Goal: Transaction & Acquisition: Purchase product/service

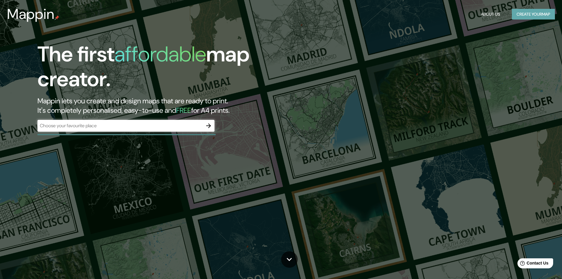
click at [538, 14] on button "Create your map" at bounding box center [533, 14] width 43 height 11
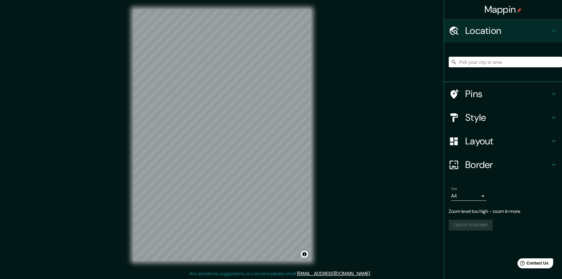
click at [481, 55] on div at bounding box center [505, 62] width 113 height 30
click at [478, 63] on input "Pick your city or area" at bounding box center [505, 62] width 113 height 11
click at [497, 61] on input "[GEOGRAPHIC_DATA], [GEOGRAPHIC_DATA], [GEOGRAPHIC_DATA]" at bounding box center [505, 62] width 113 height 11
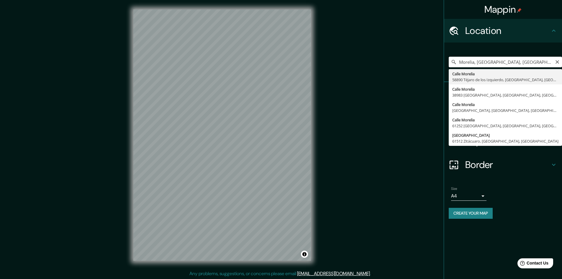
click at [497, 61] on input "Morelia, [GEOGRAPHIC_DATA], [GEOGRAPHIC_DATA]" at bounding box center [505, 62] width 113 height 11
click at [477, 64] on input "altozano morelia, [GEOGRAPHIC_DATA]" at bounding box center [505, 62] width 113 height 11
click at [468, 62] on input "altozano, [GEOGRAPHIC_DATA], [GEOGRAPHIC_DATA]" at bounding box center [505, 62] width 113 height 11
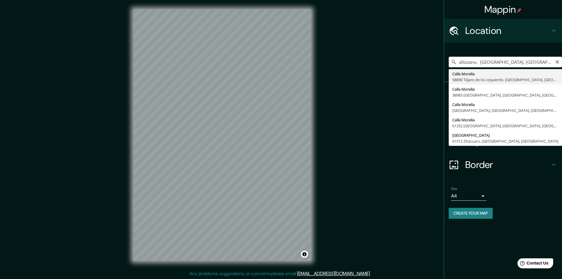
click at [462, 62] on input "altozano, [GEOGRAPHIC_DATA], [GEOGRAPHIC_DATA]" at bounding box center [505, 62] width 113 height 11
click at [460, 62] on input "altozano, [GEOGRAPHIC_DATA], [GEOGRAPHIC_DATA]" at bounding box center [505, 62] width 113 height 11
drag, startPoint x: 492, startPoint y: 62, endPoint x: 441, endPoint y: 61, distance: 51.1
click at [441, 61] on div "Mappin Location [GEOGRAPHIC_DATA], [GEOGRAPHIC_DATA], [GEOGRAPHIC_DATA] [GEOGRA…" at bounding box center [281, 139] width 562 height 279
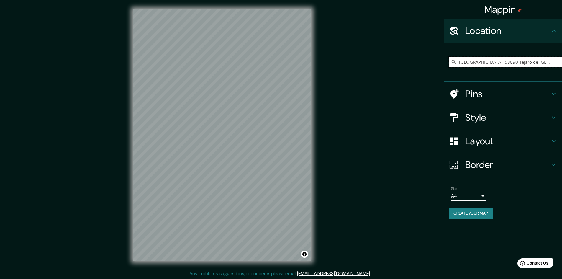
type input "[GEOGRAPHIC_DATA], 58890 Téjaro de [GEOGRAPHIC_DATA], [GEOGRAPHIC_DATA], [GEOGR…"
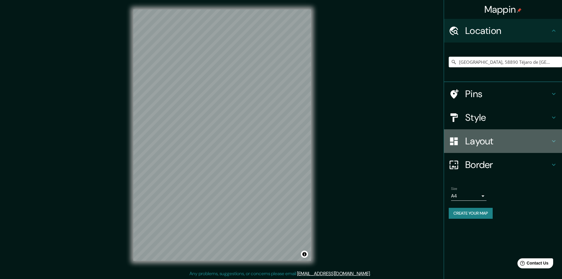
click at [488, 143] on h4 "Layout" at bounding box center [507, 141] width 85 height 12
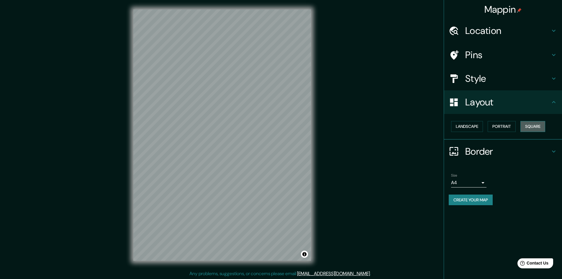
click at [525, 126] on button "Square" at bounding box center [533, 126] width 25 height 11
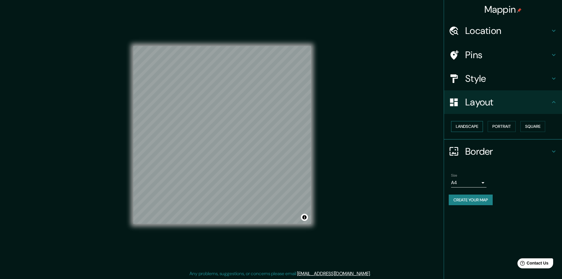
click at [462, 126] on button "Landscape" at bounding box center [467, 126] width 32 height 11
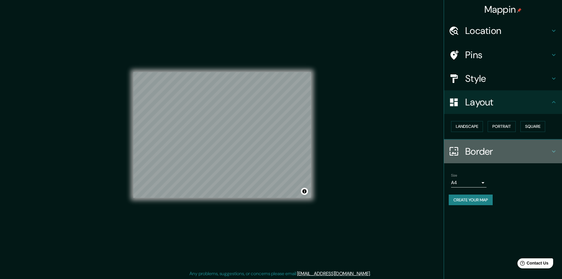
click at [510, 152] on h4 "Border" at bounding box center [507, 151] width 85 height 12
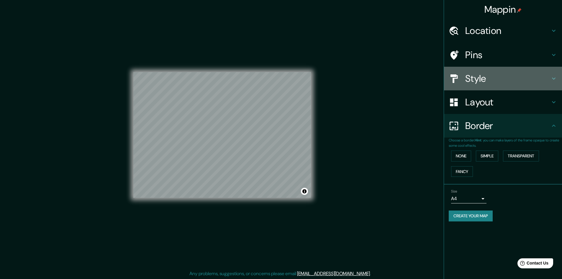
click at [498, 78] on h4 "Style" at bounding box center [507, 79] width 85 height 12
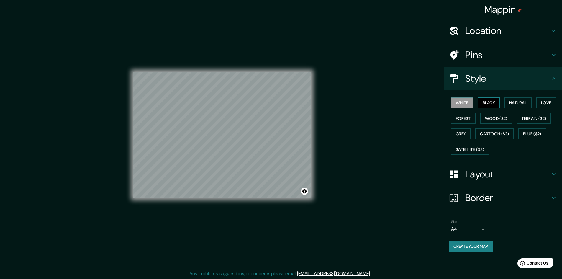
click at [488, 102] on button "Black" at bounding box center [489, 102] width 22 height 11
click at [500, 103] on button "Black" at bounding box center [489, 102] width 22 height 11
click at [520, 103] on button "Natural" at bounding box center [518, 102] width 27 height 11
click at [551, 103] on button "Love" at bounding box center [546, 102] width 19 height 11
click at [465, 122] on button "Forest" at bounding box center [463, 118] width 24 height 11
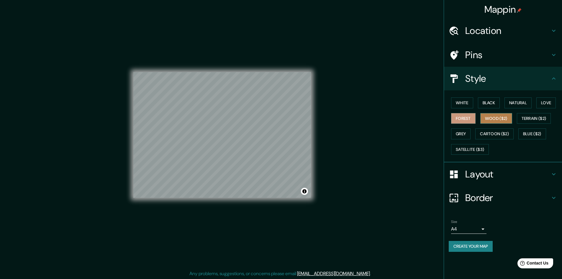
click at [496, 118] on button "Wood ($2)" at bounding box center [496, 118] width 32 height 11
click at [535, 118] on button "Terrain ($2)" at bounding box center [534, 118] width 34 height 11
click at [491, 119] on button "Wood ($2)" at bounding box center [496, 118] width 32 height 11
click at [491, 27] on h4 "Location" at bounding box center [507, 31] width 85 height 12
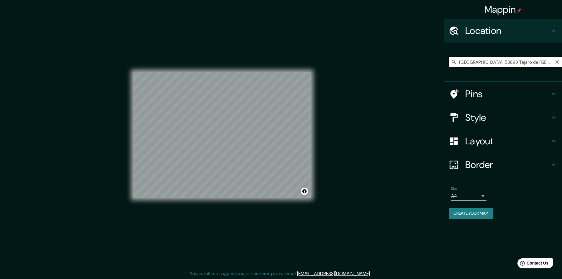
click at [483, 65] on input "[GEOGRAPHIC_DATA], 58890 Téjaro de [GEOGRAPHIC_DATA], [GEOGRAPHIC_DATA], [GEOGR…" at bounding box center [505, 62] width 113 height 11
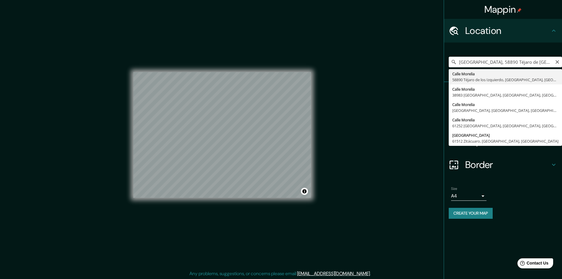
click at [485, 63] on input "[GEOGRAPHIC_DATA], 58890 Téjaro de [GEOGRAPHIC_DATA], [GEOGRAPHIC_DATA], [GEOGR…" at bounding box center [505, 62] width 113 height 11
drag, startPoint x: 560, startPoint y: 61, endPoint x: 556, endPoint y: 62, distance: 4.1
click at [560, 61] on input "[GEOGRAPHIC_DATA], 58890 Téjaro de [GEOGRAPHIC_DATA], [GEOGRAPHIC_DATA], [GEOGR…" at bounding box center [505, 62] width 113 height 11
click at [556, 62] on icon "Clear" at bounding box center [557, 62] width 5 height 5
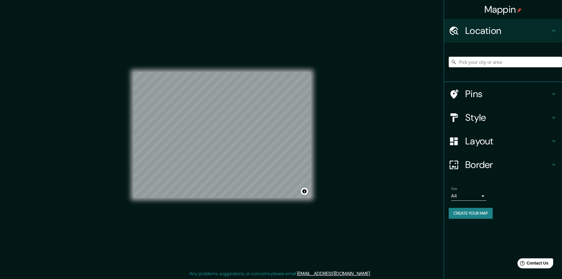
paste input "Blvrd [PERSON_NAME][STREET_ADDRESS][PERSON_NAME]"
type input "[GEOGRAPHIC_DATA][PERSON_NAME], [GEOGRAPHIC_DATA][PERSON_NAME], [GEOGRAPHIC_DAT…"
click at [556, 63] on icon "Clear" at bounding box center [557, 62] width 5 height 5
click at [479, 121] on h4 "Style" at bounding box center [507, 118] width 85 height 12
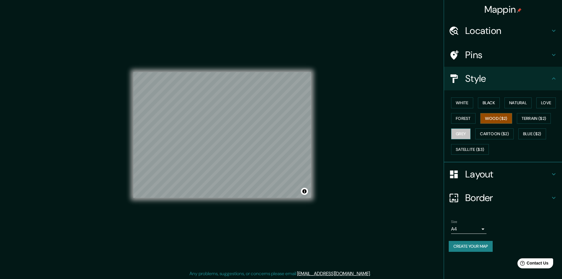
click at [469, 133] on button "Grey" at bounding box center [460, 133] width 19 height 11
click at [470, 50] on h4 "Pins" at bounding box center [507, 55] width 85 height 12
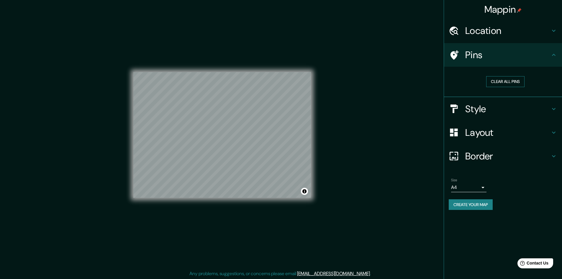
click at [503, 84] on button "Clear all pins" at bounding box center [505, 81] width 38 height 11
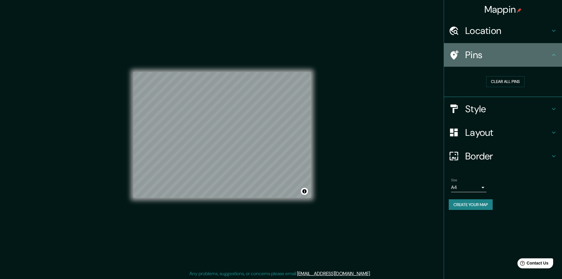
click at [550, 63] on div "Pins" at bounding box center [503, 55] width 118 height 24
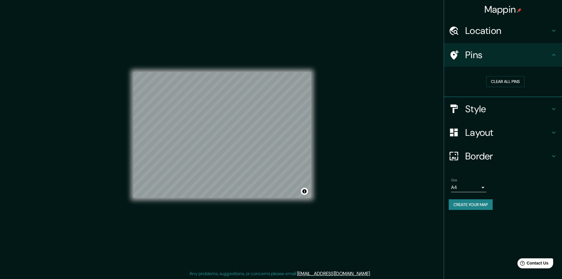
click at [461, 53] on div at bounding box center [457, 55] width 17 height 10
click at [455, 54] on icon at bounding box center [455, 54] width 8 height 9
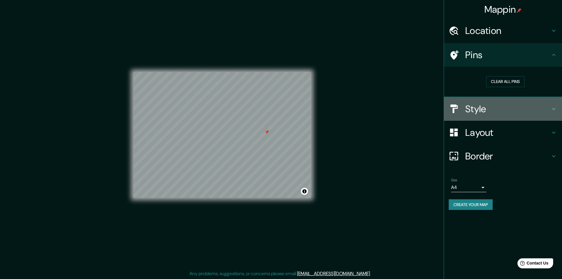
click at [520, 107] on h4 "Style" at bounding box center [507, 109] width 85 height 12
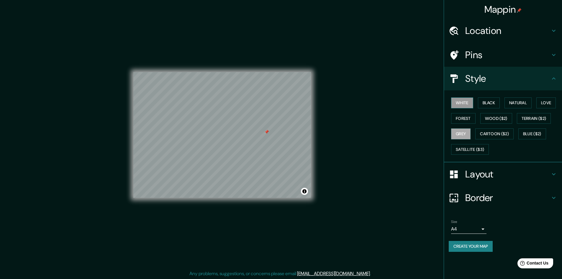
click at [466, 104] on button "White" at bounding box center [462, 102] width 22 height 11
click at [505, 116] on button "Wood ($2)" at bounding box center [496, 118] width 32 height 11
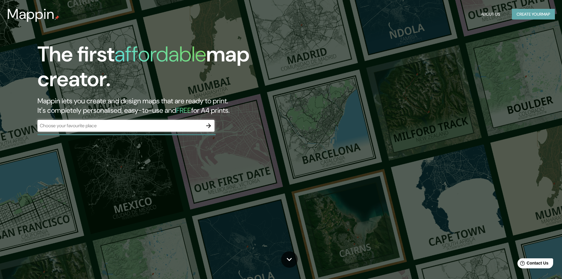
click at [540, 16] on button "Create your map" at bounding box center [533, 14] width 43 height 11
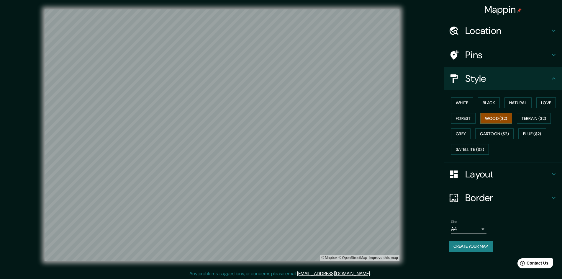
click at [497, 196] on h4 "Border" at bounding box center [507, 198] width 85 height 12
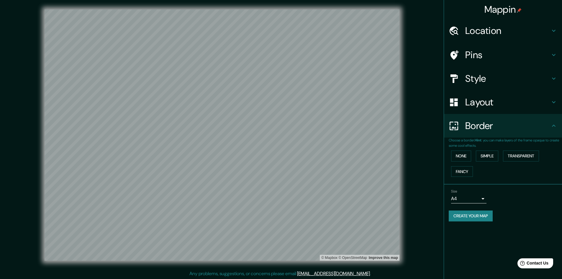
click at [471, 150] on div "None Simple Transparent Fancy" at bounding box center [505, 163] width 113 height 31
click at [487, 153] on button "Simple" at bounding box center [487, 156] width 22 height 11
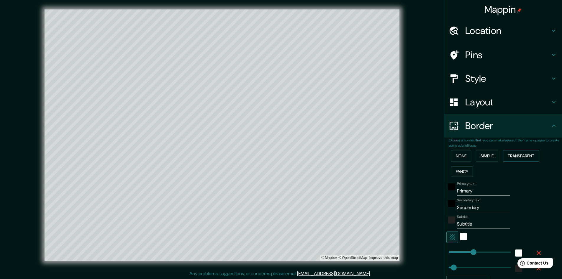
click at [517, 155] on button "Transparent" at bounding box center [521, 156] width 36 height 11
click at [458, 154] on button "None" at bounding box center [461, 156] width 20 height 11
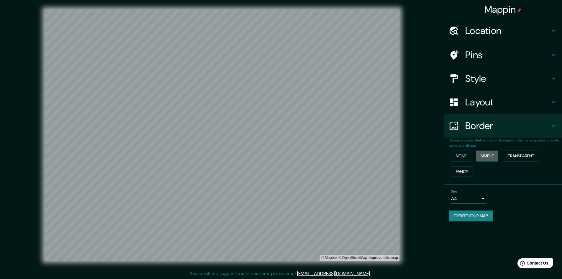
click at [495, 157] on button "Simple" at bounding box center [487, 156] width 22 height 11
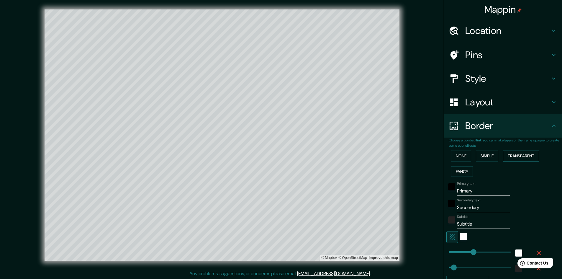
click at [516, 155] on button "Transparent" at bounding box center [521, 156] width 36 height 11
click at [460, 173] on button "Fancy" at bounding box center [462, 171] width 22 height 11
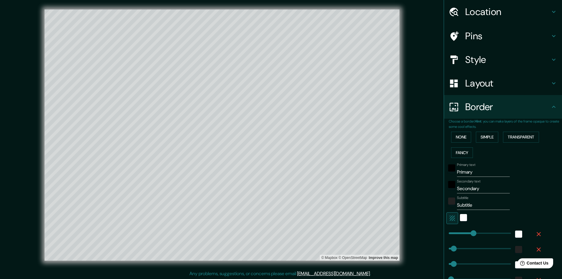
scroll to position [59, 0]
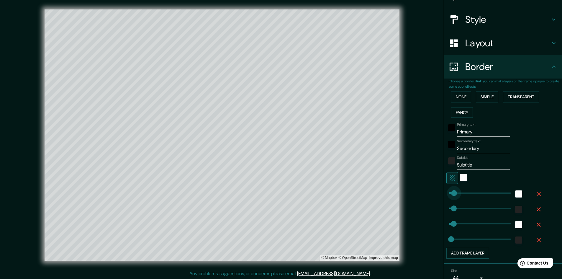
type input "0"
drag, startPoint x: 468, startPoint y: 196, endPoint x: 431, endPoint y: 201, distance: 37.8
type input "96"
type input "48"
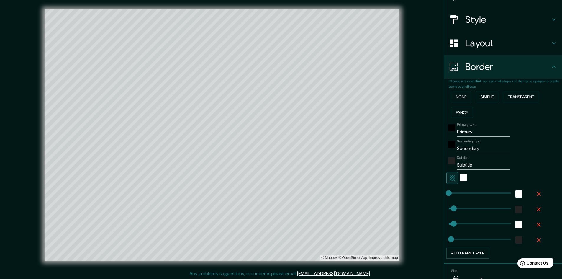
type input "96"
type input "263"
drag, startPoint x: 452, startPoint y: 209, endPoint x: 458, endPoint y: 208, distance: 6.6
type input "96"
type input "48"
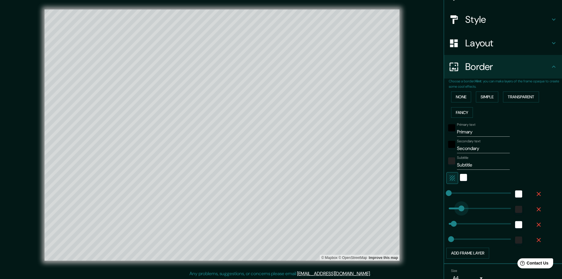
type input "0"
drag, startPoint x: 459, startPoint y: 207, endPoint x: 443, endPoint y: 207, distance: 15.6
type input "96"
type input "48"
type input "97"
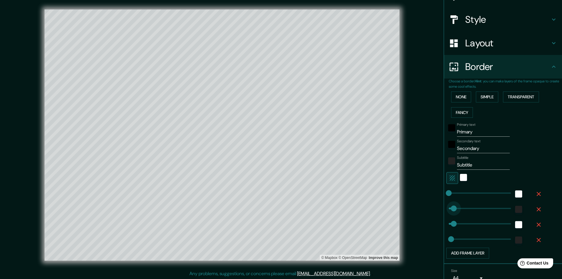
type input "96"
type input "48"
type input "97"
type input "96"
type input "48"
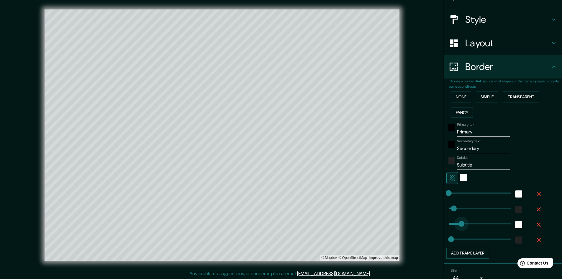
type input "326"
drag, startPoint x: 451, startPoint y: 225, endPoint x: 461, endPoint y: 224, distance: 10.7
type input "48"
type input "97"
type input "34"
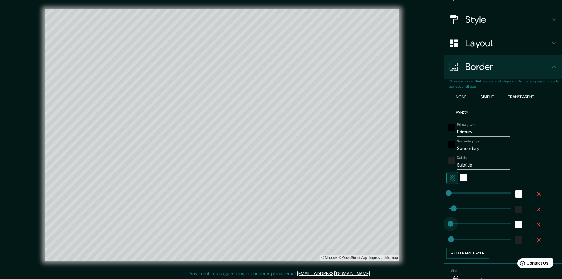
drag, startPoint x: 460, startPoint y: 224, endPoint x: 446, endPoint y: 226, distance: 13.4
type input "48"
type input "97"
type input "86"
type input "48"
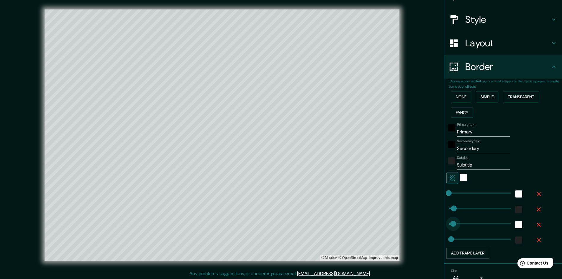
type input "97"
type input "48"
type input "97"
type input "34"
type input "48"
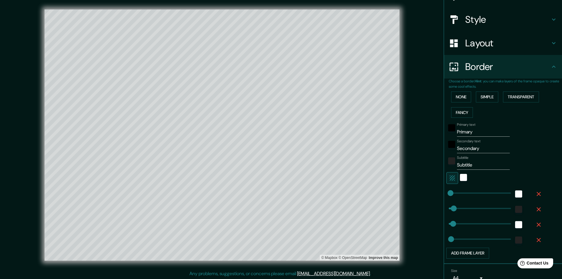
type input "97"
type input "445"
drag, startPoint x: 449, startPoint y: 238, endPoint x: 467, endPoint y: 238, distance: 18.9
type input "97"
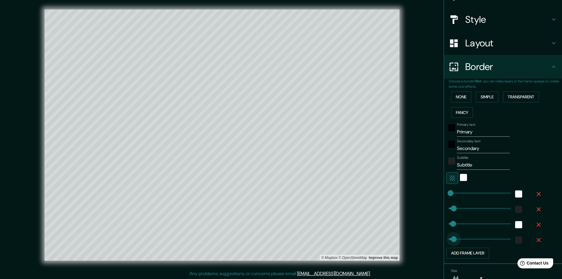
drag, startPoint x: 467, startPoint y: 239, endPoint x: 449, endPoint y: 238, distance: 17.1
type input "97"
type input "69"
type input "97"
type input "51"
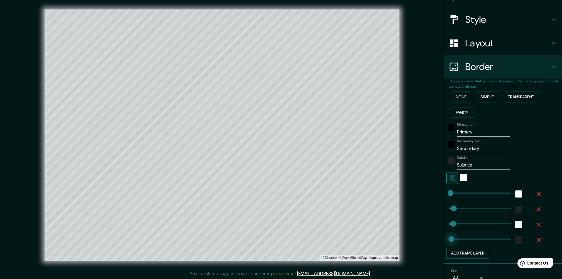
type input "97"
type input "51"
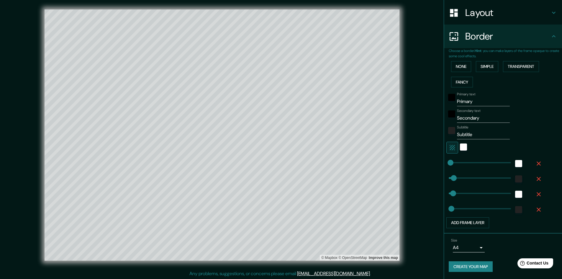
scroll to position [1, 0]
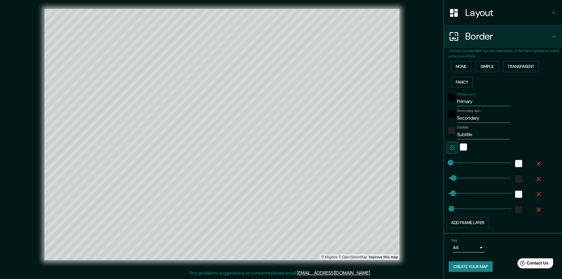
click at [471, 103] on input "Primary" at bounding box center [483, 101] width 53 height 9
type input "A"
type input "97"
type input "51"
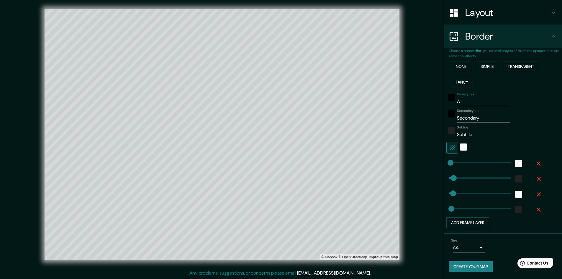
type input "AL"
type input "97"
type input "51"
type input "ALZ"
type input "97"
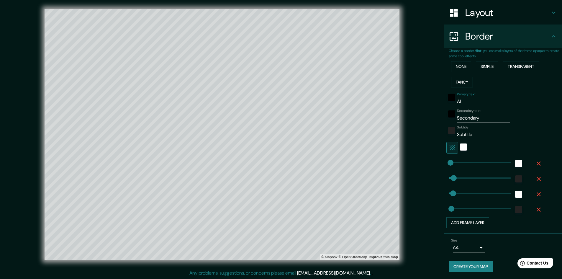
type input "51"
type input "AL"
type input "97"
type input "51"
type input "ALT"
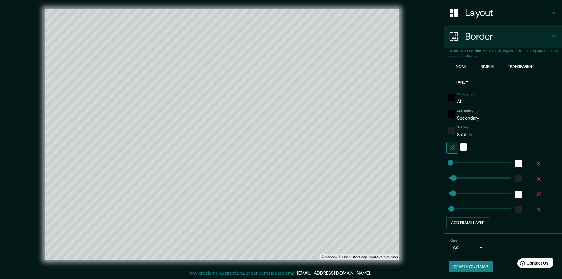
type input "97"
type input "51"
type input "ALTO"
type input "97"
type input "51"
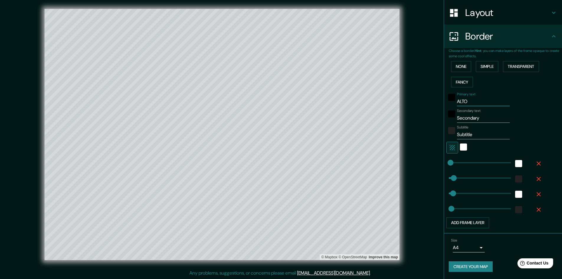
type input "ALT"
type input "97"
type input "51"
type input "AL"
type input "97"
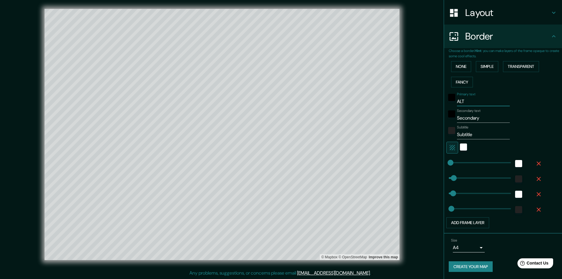
type input "51"
type input "A"
type input "97"
type input "51"
type input "Aa"
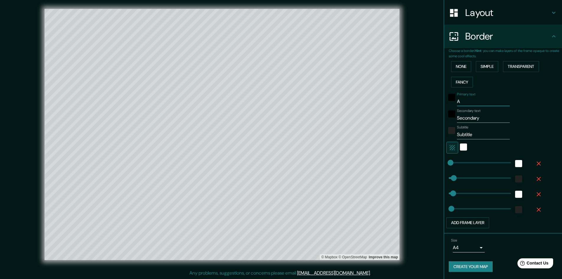
type input "97"
type input "51"
type input "A"
type input "97"
type input "51"
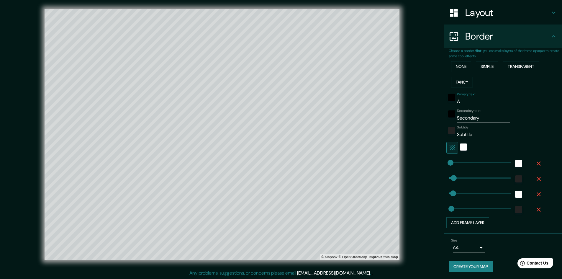
type input "Al"
type input "97"
type input "51"
type input "Alt"
type input "97"
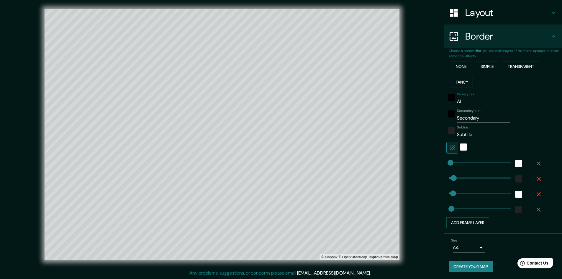
type input "51"
type input "Alto"
type input "97"
type input "51"
type input "Altoz"
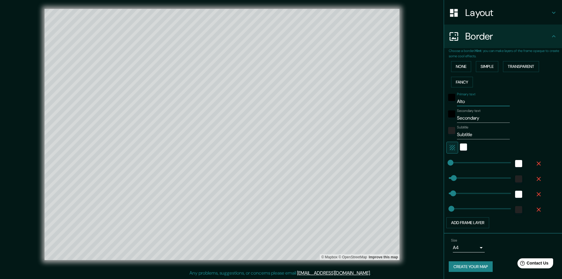
type input "97"
type input "51"
type input "[PERSON_NAME]"
type input "97"
type input "51"
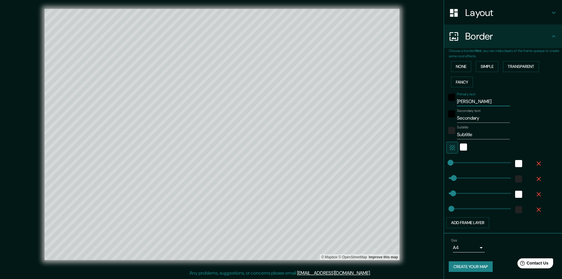
type input "Altozan"
type input "97"
type input "51"
type input "Altozano"
type input "97"
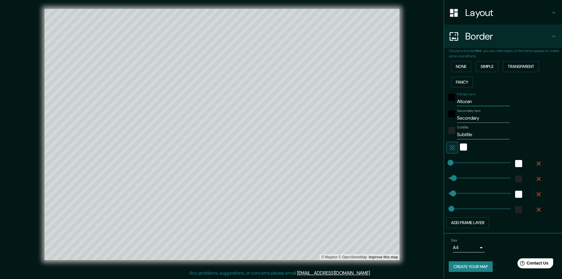
type input "51"
type input "Altozano"
click at [464, 134] on input "Subtitle" at bounding box center [483, 134] width 53 height 9
click at [464, 133] on input "Subtitle" at bounding box center [483, 134] width 53 height 9
type input "97"
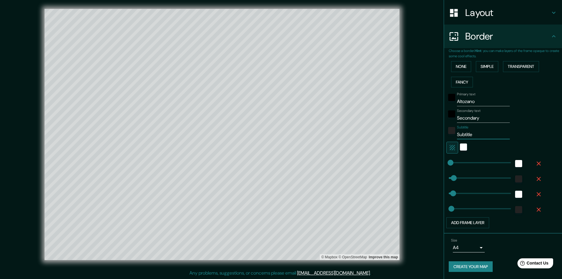
type input "51"
click at [471, 125] on div "Primary text Altozano Secondary text Secondary Subtitle Add frame layer" at bounding box center [496, 159] width 94 height 138
click at [469, 117] on input "Secondary" at bounding box center [483, 117] width 53 height 9
type input "A"
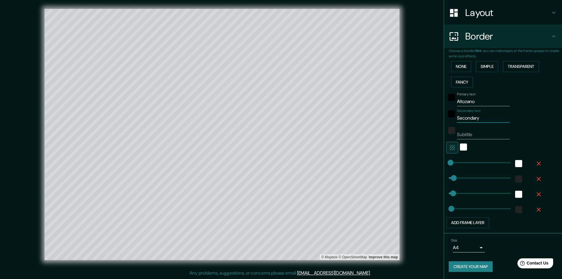
type input "97"
type input "51"
type input "Al"
type input "97"
type input "51"
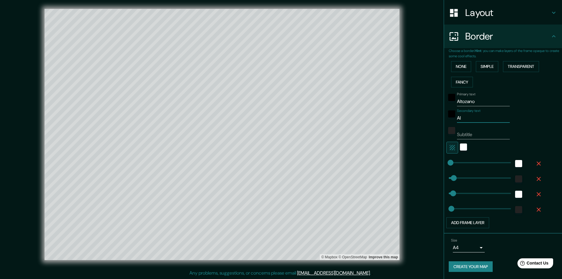
type input "Alt"
type input "97"
type input "51"
type input "Alto"
type input "97"
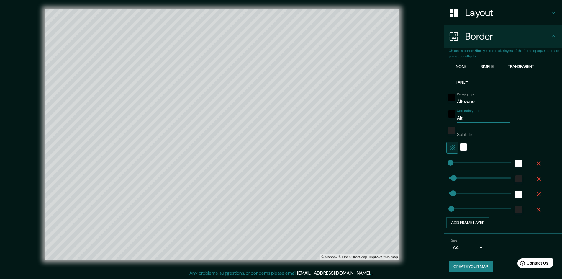
type input "51"
type input "Altoz"
type input "97"
type input "51"
type input "[PERSON_NAME]"
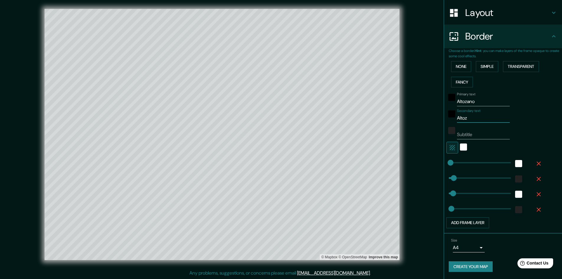
type input "97"
type input "51"
type input "Altozan"
type input "97"
type input "51"
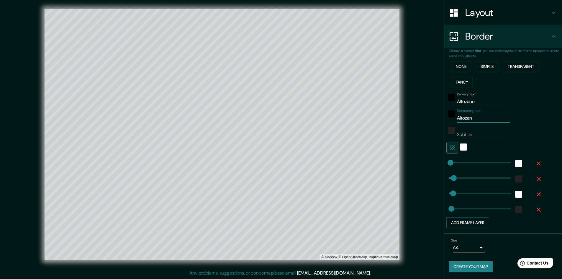
type input "Altozano"
type input "97"
type input "51"
type input "Altozano"
click at [472, 131] on input "Subtitle" at bounding box center [483, 134] width 53 height 9
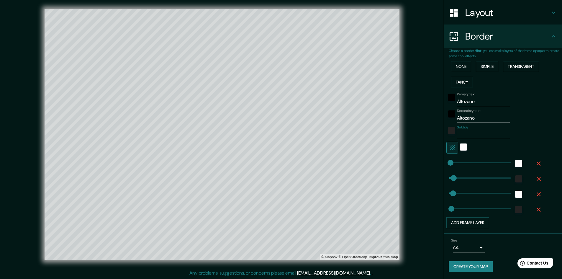
click at [479, 97] on div "Primary text Altozano" at bounding box center [483, 99] width 53 height 14
click at [462, 100] on input "Altozano" at bounding box center [483, 101] width 53 height 9
click at [462, 101] on input "Altozano" at bounding box center [483, 101] width 53 height 9
type input "Altzano"
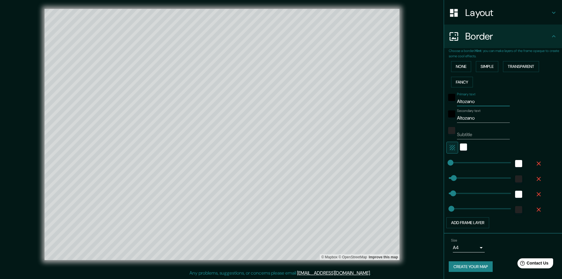
type input "97"
type input "51"
click at [466, 100] on input "Altzano" at bounding box center [483, 101] width 53 height 9
type input "Altzao"
type input "97"
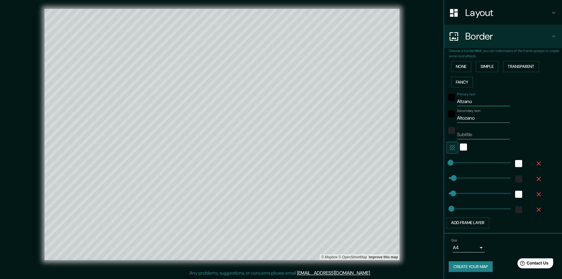
type input "51"
type input "Altzo"
type input "97"
type input "51"
type input "Alto"
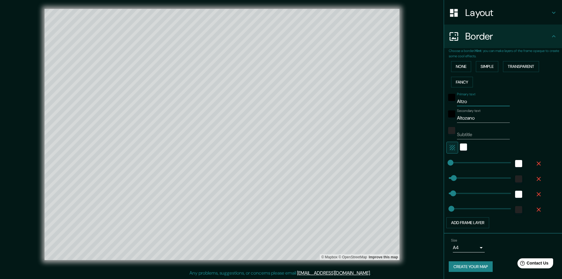
type input "97"
type input "51"
click at [466, 100] on input "Alto" at bounding box center [483, 101] width 53 height 9
type input "Alt"
type input "97"
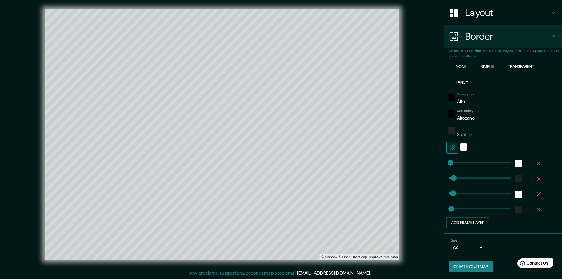
type input "51"
type input "Al"
type input "97"
type input "51"
type input "A"
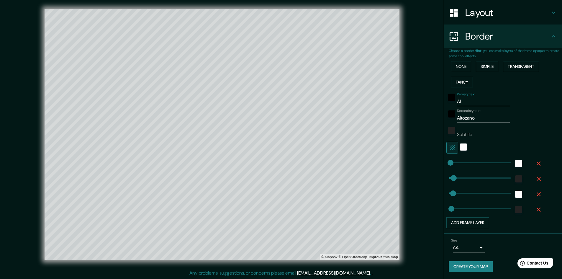
type input "97"
type input "51"
type input "97"
type input "51"
click at [540, 118] on div "Primary text Secondary text Altozano Subtitle Add frame layer" at bounding box center [505, 159] width 113 height 138
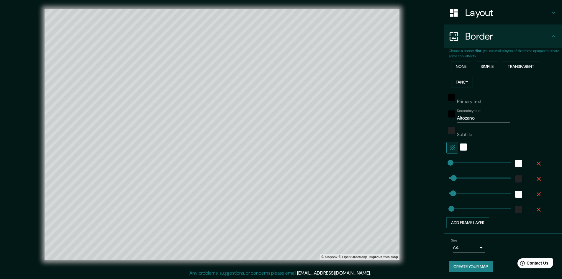
type input "97"
type input "51"
click at [460, 149] on div "white" at bounding box center [463, 146] width 7 height 7
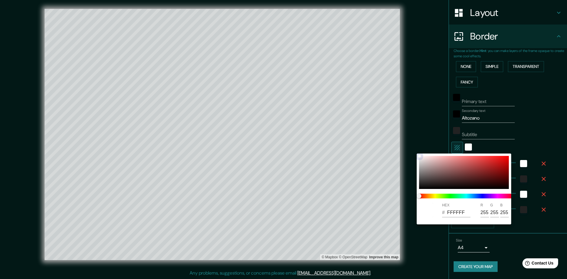
click at [428, 184] on div at bounding box center [464, 172] width 90 height 33
type input "97"
type input "51"
type input "201D1D"
type input "32"
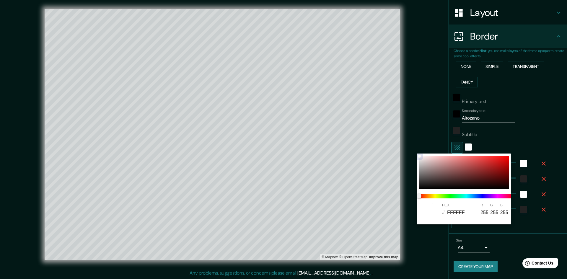
type input "29"
type input "97"
type input "51"
type input "A39999"
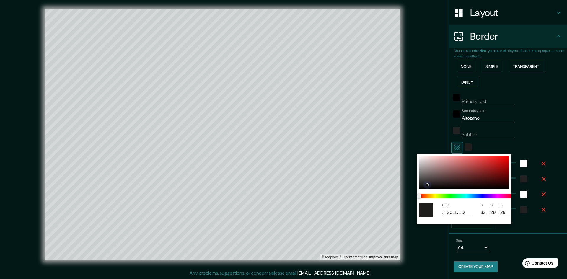
type input "163"
type input "153"
type input "97"
type input "51"
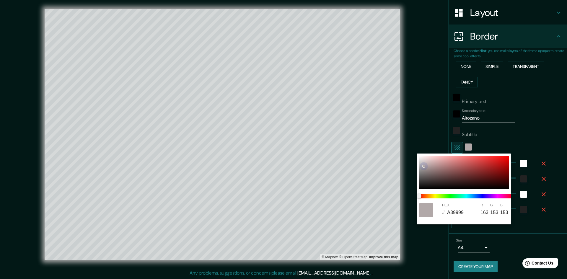
type input "B1A8A8"
type input "177"
type input "168"
type input "97"
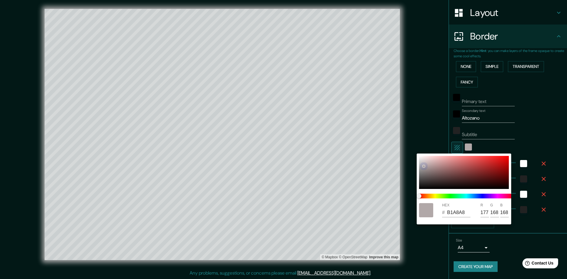
type input "51"
type input "B5ADAD"
type input "181"
type input "173"
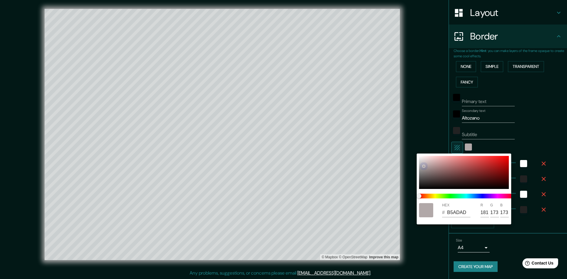
type input "97"
type input "51"
type input "BAB2B2"
type input "186"
type input "178"
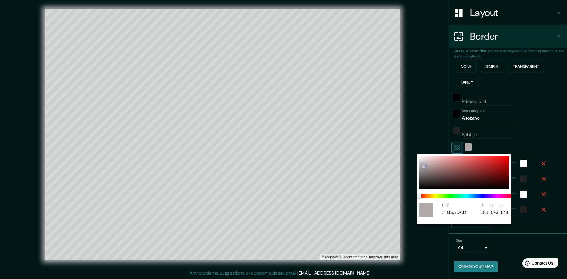
type input "178"
type input "97"
type input "51"
type input "BCB5B5"
type input "188"
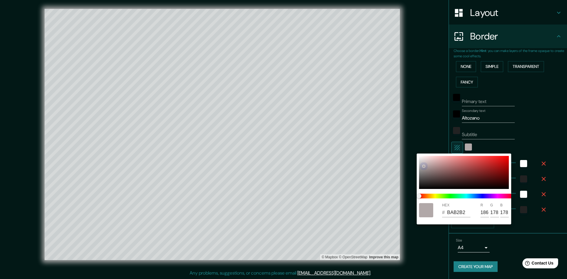
type input "181"
type input "97"
type input "51"
type input "BFB7B7"
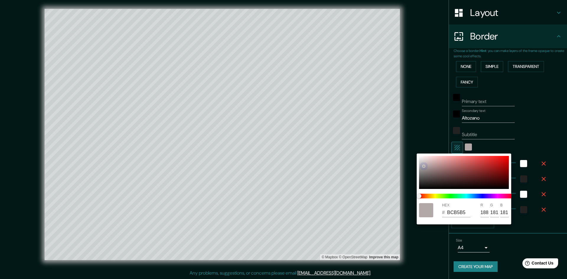
type input "191"
type input "183"
type input "97"
type input "51"
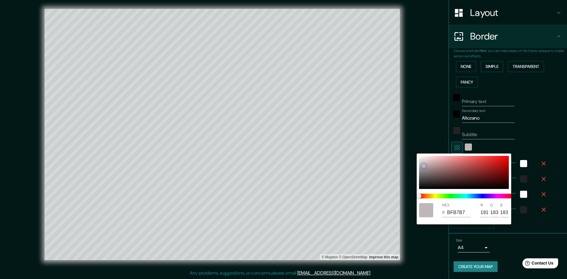
type input "C1BABA"
type input "193"
drag, startPoint x: 423, startPoint y: 166, endPoint x: 410, endPoint y: 148, distance: 22.2
click at [410, 148] on div "HEX # FDFBFB R 253 G 251 B 251" at bounding box center [283, 139] width 567 height 279
click at [532, 126] on div at bounding box center [283, 139] width 567 height 279
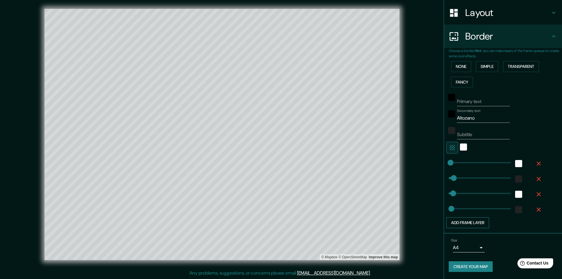
click at [467, 221] on button "Add frame layer" at bounding box center [468, 222] width 43 height 11
click at [468, 238] on div "Add frame layer" at bounding box center [495, 238] width 97 height 11
click at [469, 235] on div "Add frame layer" at bounding box center [495, 238] width 97 height 11
click at [467, 239] on div "Add frame layer" at bounding box center [495, 238] width 97 height 11
click at [535, 228] on icon "button" at bounding box center [538, 224] width 7 height 7
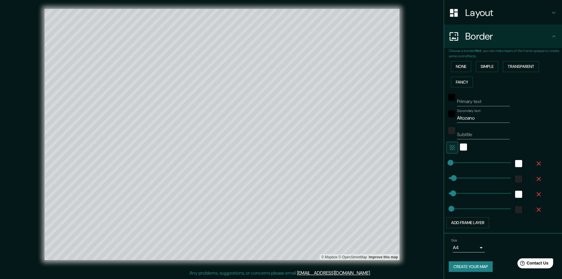
click at [535, 209] on icon "button" at bounding box center [538, 209] width 7 height 7
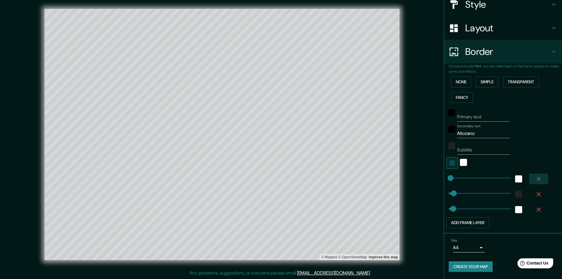
click at [535, 180] on icon "button" at bounding box center [538, 178] width 7 height 7
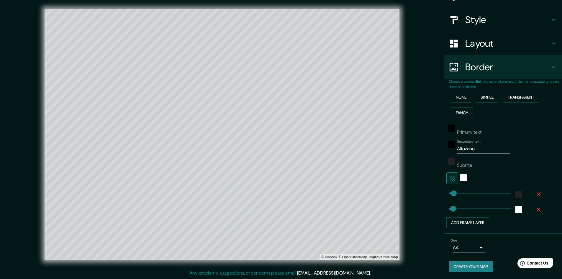
click at [535, 207] on icon "button" at bounding box center [538, 209] width 7 height 7
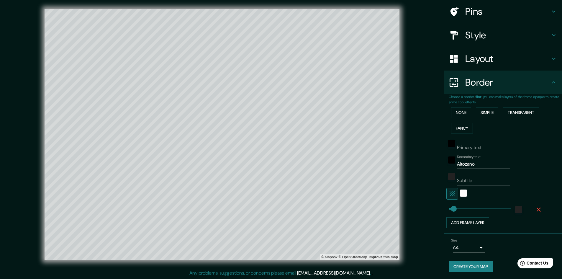
scroll to position [43, 0]
click at [532, 192] on div at bounding box center [495, 194] width 97 height 12
click at [535, 208] on icon "button" at bounding box center [538, 209] width 7 height 7
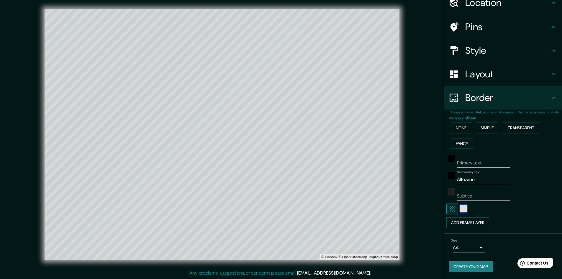
click at [460, 208] on div "color-FDFBFB" at bounding box center [463, 208] width 7 height 7
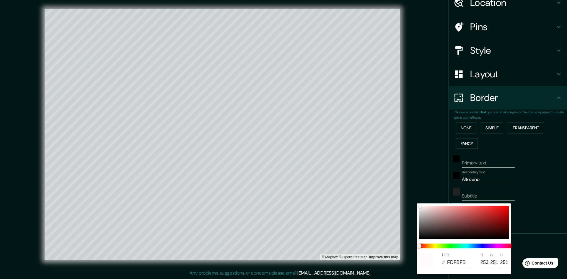
click at [529, 209] on div at bounding box center [283, 139] width 567 height 279
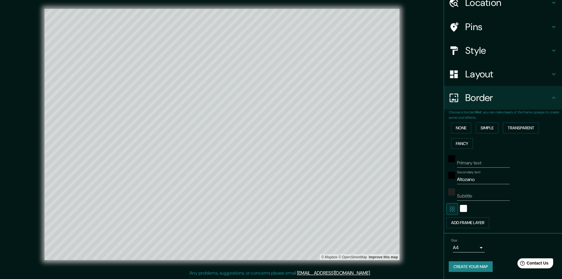
click at [447, 212] on button "button" at bounding box center [453, 209] width 12 height 12
click at [452, 209] on button "button" at bounding box center [453, 209] width 12 height 12
click at [460, 210] on div "white" at bounding box center [463, 208] width 7 height 7
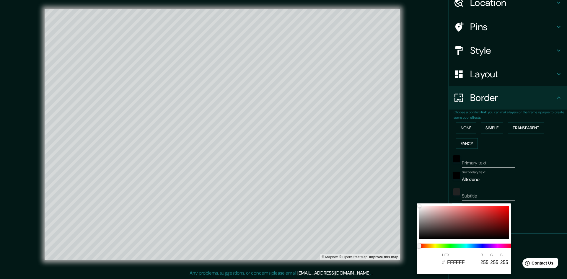
click at [552, 213] on div at bounding box center [283, 139] width 567 height 279
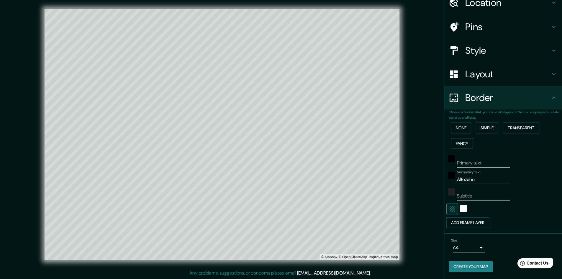
drag, startPoint x: 494, startPoint y: 228, endPoint x: 482, endPoint y: 227, distance: 11.9
click at [493, 228] on div "Choose a border. Hint : you can make layers of the frame opaque to create some …" at bounding box center [503, 171] width 118 height 124
click at [482, 226] on button "Add frame layer" at bounding box center [468, 222] width 43 height 11
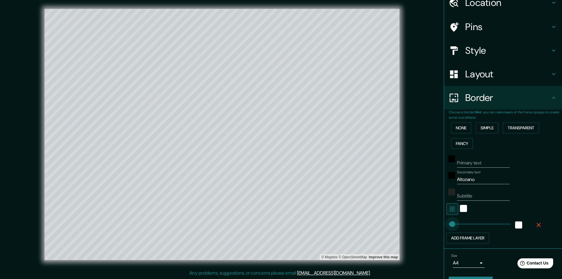
drag, startPoint x: 468, startPoint y: 222, endPoint x: 436, endPoint y: 222, distance: 31.9
drag, startPoint x: 445, startPoint y: 223, endPoint x: 452, endPoint y: 223, distance: 6.8
click at [469, 235] on button "Add frame layer" at bounding box center [468, 238] width 43 height 11
drag, startPoint x: 469, startPoint y: 237, endPoint x: 446, endPoint y: 238, distance: 22.4
click at [518, 222] on div at bounding box center [519, 225] width 11 height 11
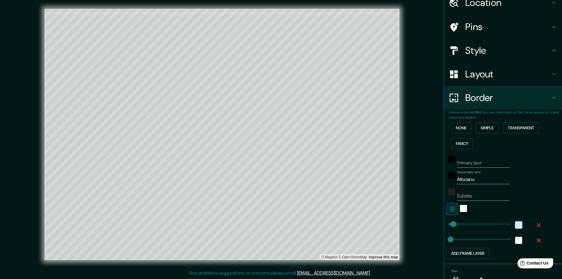
click at [515, 225] on div "white" at bounding box center [518, 224] width 7 height 7
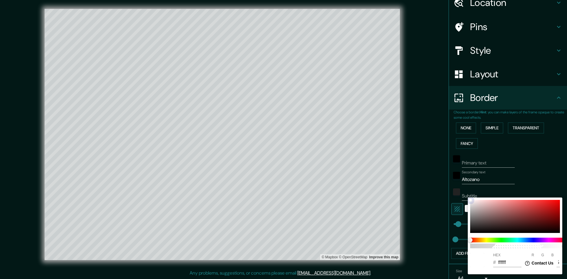
drag, startPoint x: 474, startPoint y: 220, endPoint x: 473, endPoint y: 225, distance: 4.5
click at [473, 220] on div at bounding box center [515, 216] width 90 height 33
drag, startPoint x: 473, startPoint y: 225, endPoint x: 442, endPoint y: 232, distance: 31.9
click at [469, 240] on div "100 HEX # 000000 R 0 G 0 B 0" at bounding box center [514, 235] width 94 height 77
click at [532, 177] on div at bounding box center [283, 139] width 567 height 279
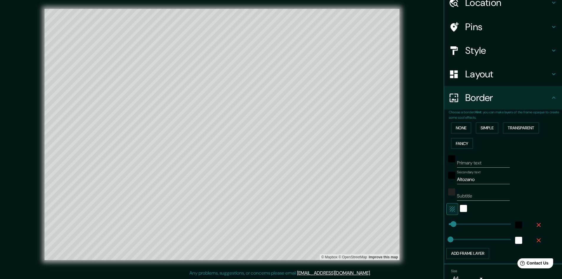
click at [490, 74] on h4 "Layout" at bounding box center [507, 74] width 85 height 12
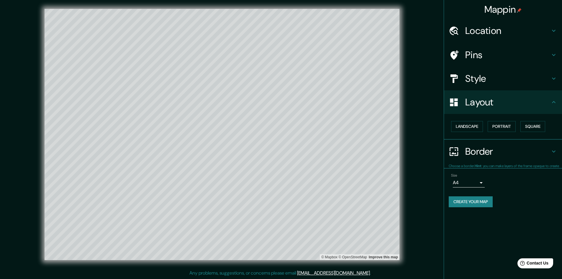
scroll to position [0, 0]
click at [500, 124] on button "Portrait" at bounding box center [502, 126] width 28 height 11
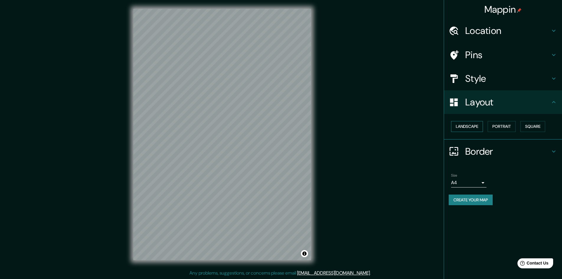
click at [468, 124] on button "Landscape" at bounding box center [467, 126] width 32 height 11
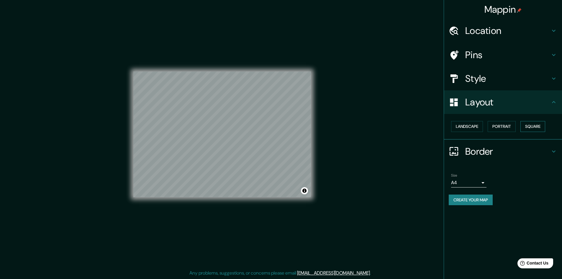
click at [535, 124] on button "Square" at bounding box center [533, 126] width 25 height 11
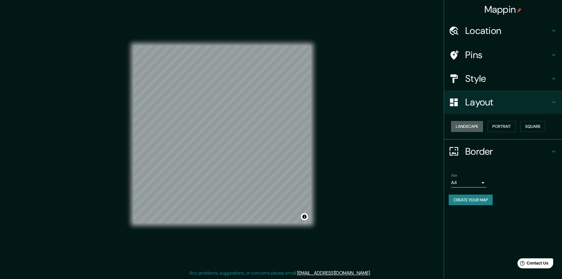
click at [479, 126] on button "Landscape" at bounding box center [467, 126] width 32 height 11
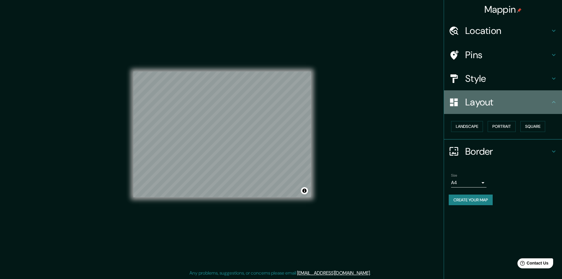
click at [558, 104] on div "Layout" at bounding box center [503, 102] width 118 height 24
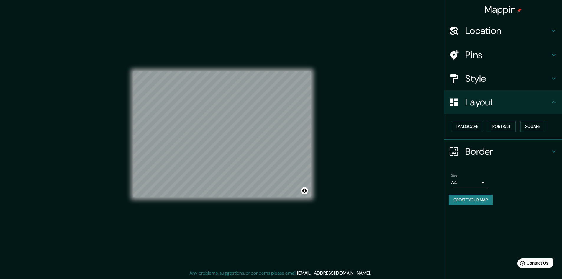
click at [552, 147] on div "Border" at bounding box center [503, 152] width 118 height 24
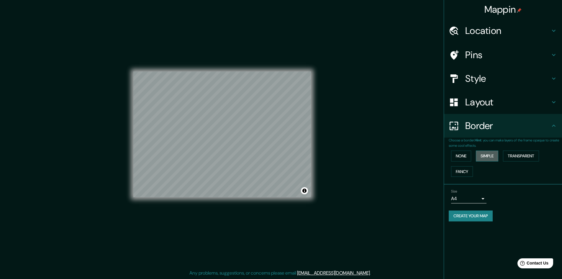
click at [487, 156] on button "Simple" at bounding box center [487, 156] width 22 height 11
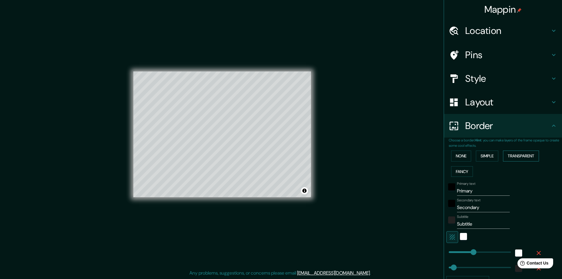
click at [513, 156] on button "Transparent" at bounding box center [521, 156] width 36 height 11
drag, startPoint x: 471, startPoint y: 170, endPoint x: 465, endPoint y: 172, distance: 6.5
click at [470, 171] on div "None Simple Transparent Fancy" at bounding box center [505, 163] width 113 height 31
click at [464, 172] on button "Fancy" at bounding box center [462, 171] width 22 height 11
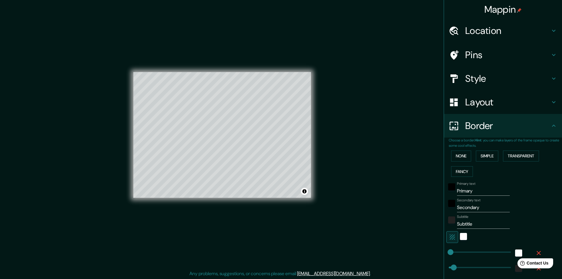
click at [486, 34] on h4 "Location" at bounding box center [507, 31] width 85 height 12
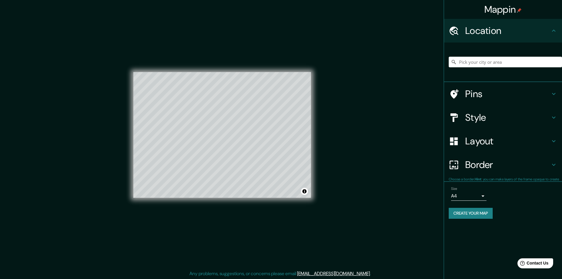
click at [486, 34] on h4 "Location" at bounding box center [507, 31] width 85 height 12
click at [483, 93] on h4 "Pins" at bounding box center [507, 94] width 85 height 12
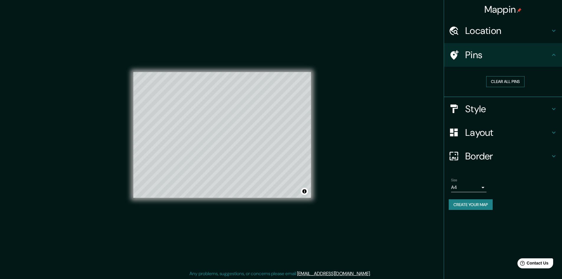
click at [504, 78] on button "Clear all pins" at bounding box center [505, 81] width 38 height 11
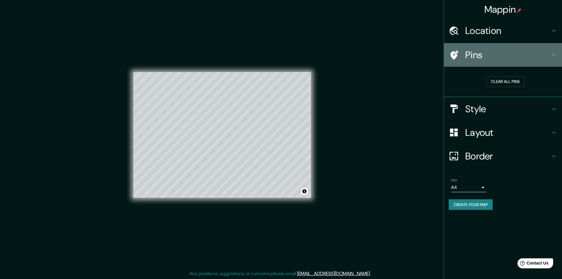
click at [456, 52] on icon at bounding box center [455, 54] width 8 height 9
